Goal: Navigation & Orientation: Find specific page/section

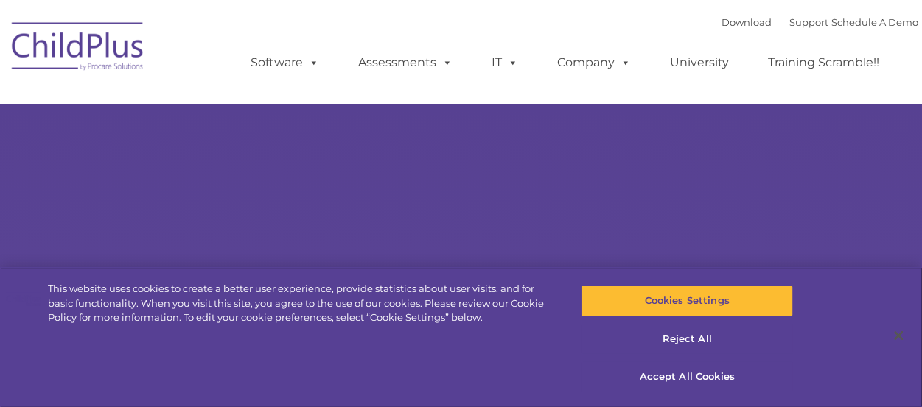
select select "MEDIUM"
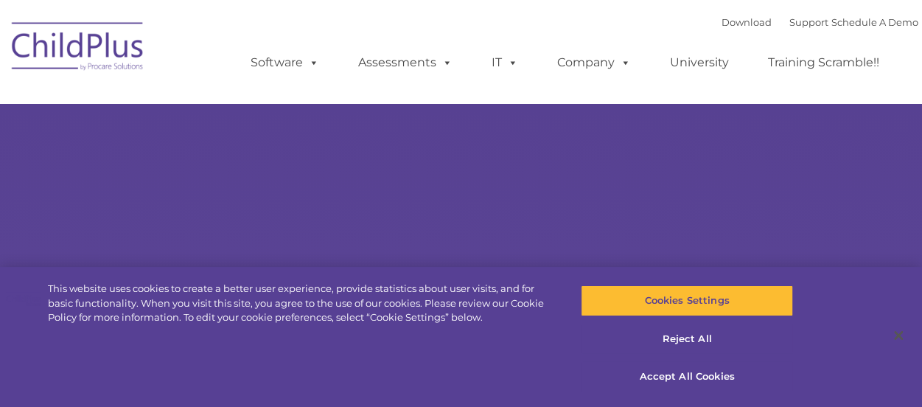
select select "MEDIUM"
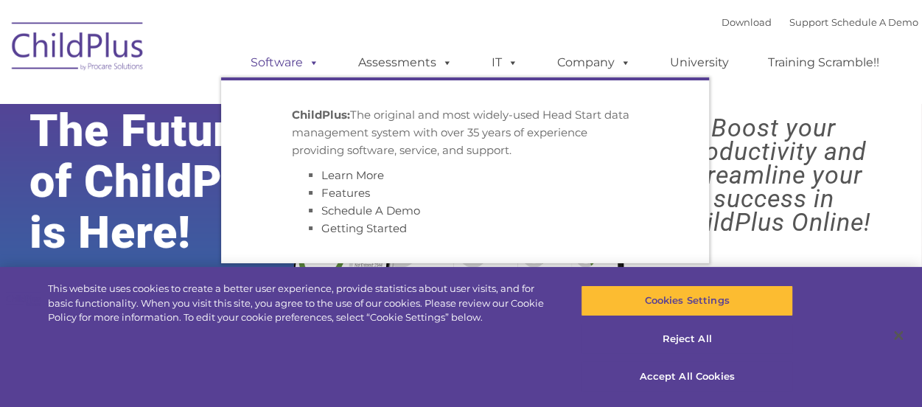
click at [293, 55] on link "Software" at bounding box center [285, 62] width 98 height 29
click at [276, 61] on link "Software" at bounding box center [285, 62] width 98 height 29
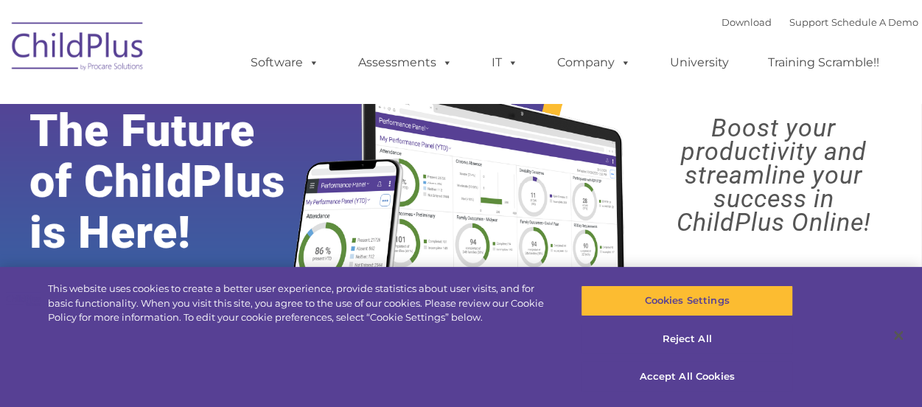
click at [173, 40] on div "Download Support | Schedule A Demo  MENU MENU Software ChildPlus: The original…" at bounding box center [461, 51] width 914 height 81
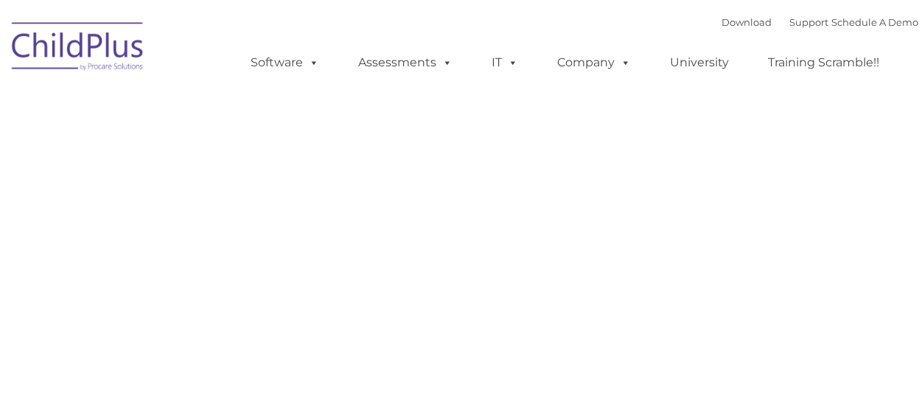
type input ""
